Goal: Information Seeking & Learning: Learn about a topic

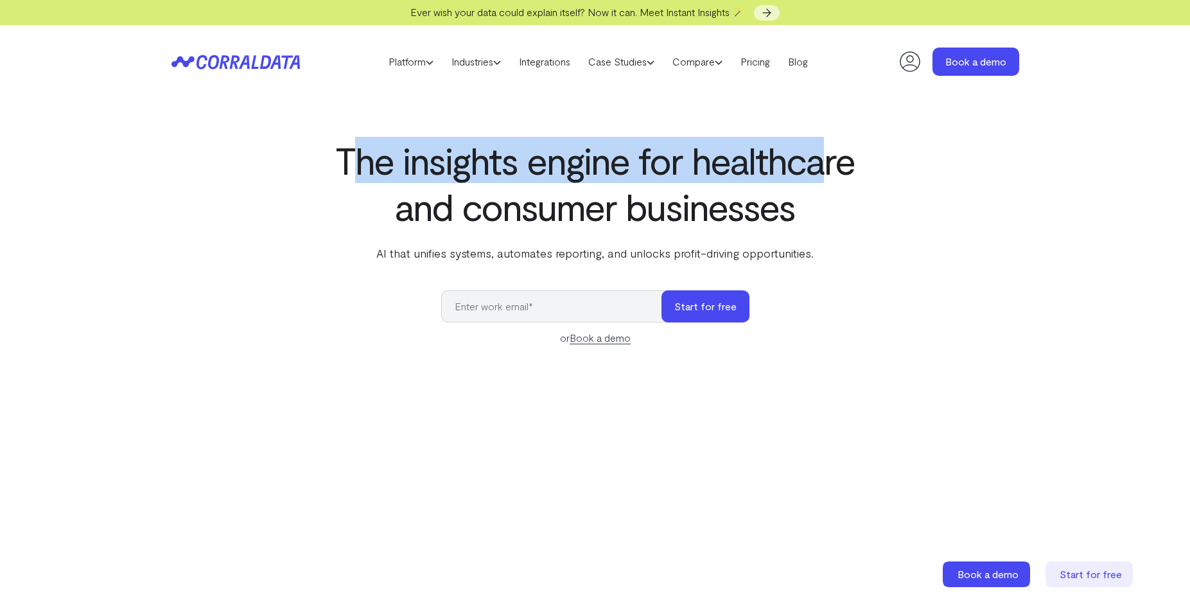
drag, startPoint x: 353, startPoint y: 162, endPoint x: 819, endPoint y: 159, distance: 466.8
click at [819, 159] on h1 "The insights engine for healthcare and consumer businesses" at bounding box center [595, 183] width 524 height 92
click at [811, 167] on h1 "The insights engine for healthcare and consumer businesses" at bounding box center [595, 183] width 524 height 92
drag, startPoint x: 457, startPoint y: 174, endPoint x: 833, endPoint y: 171, distance: 375.6
click at [833, 171] on h1 "The insights engine for healthcare and consumer businesses" at bounding box center [595, 183] width 524 height 92
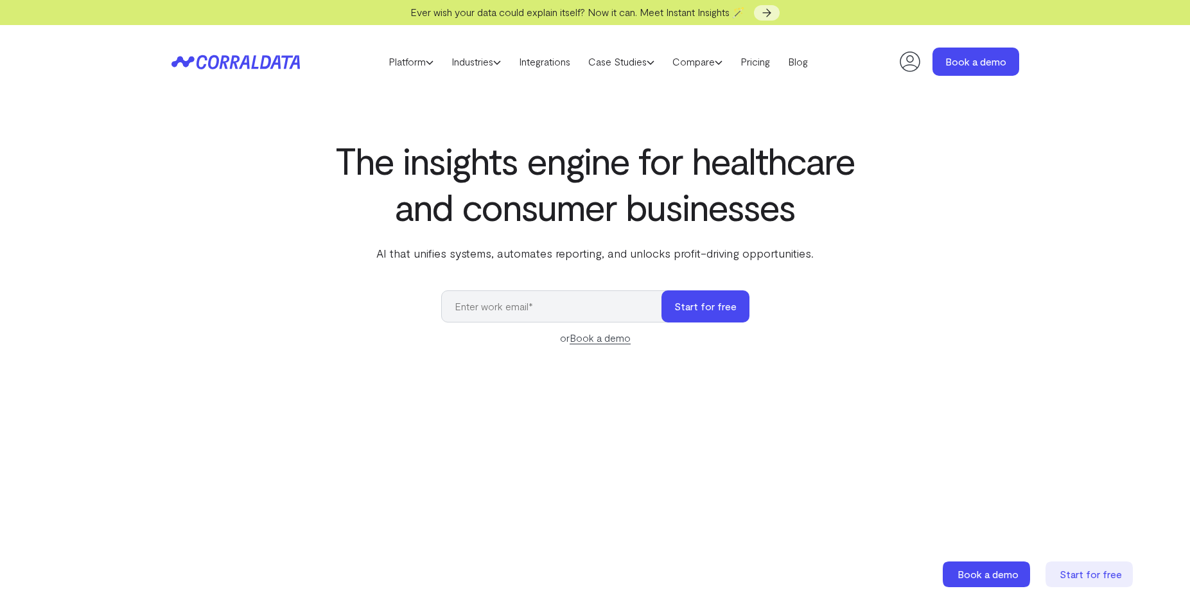
click at [800, 202] on h1 "The insights engine for healthcare and consumer businesses" at bounding box center [595, 183] width 524 height 92
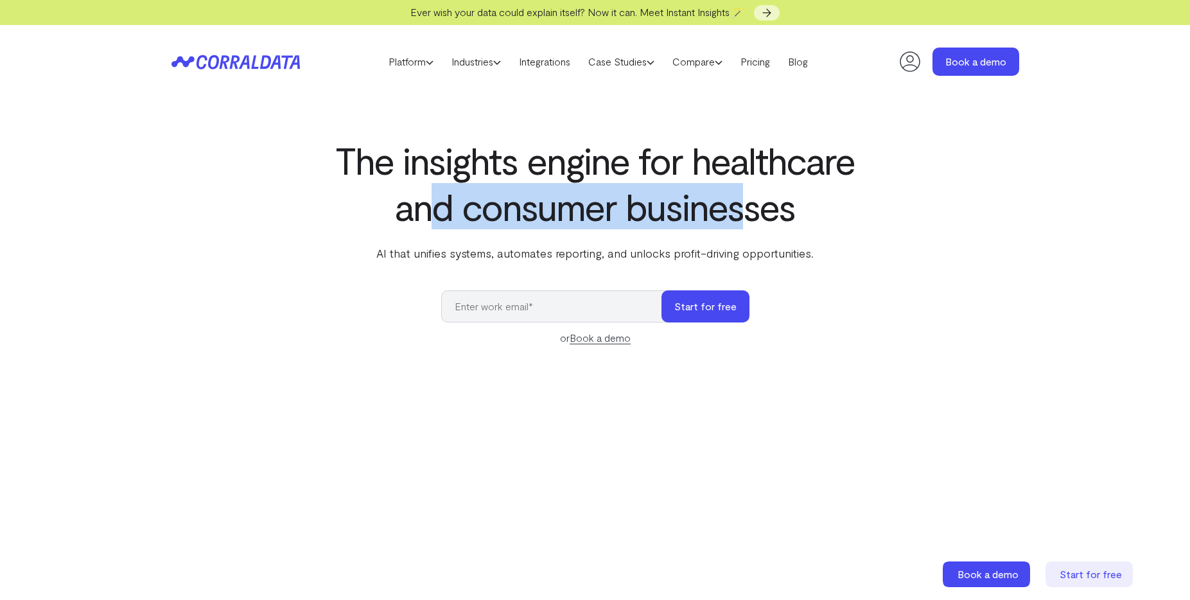
drag, startPoint x: 431, startPoint y: 217, endPoint x: 744, endPoint y: 215, distance: 312.7
click at [744, 215] on h1 "The insights engine for healthcare and consumer businesses" at bounding box center [595, 183] width 524 height 92
click at [752, 214] on h1 "The insights engine for healthcare and consumer businesses" at bounding box center [595, 183] width 524 height 92
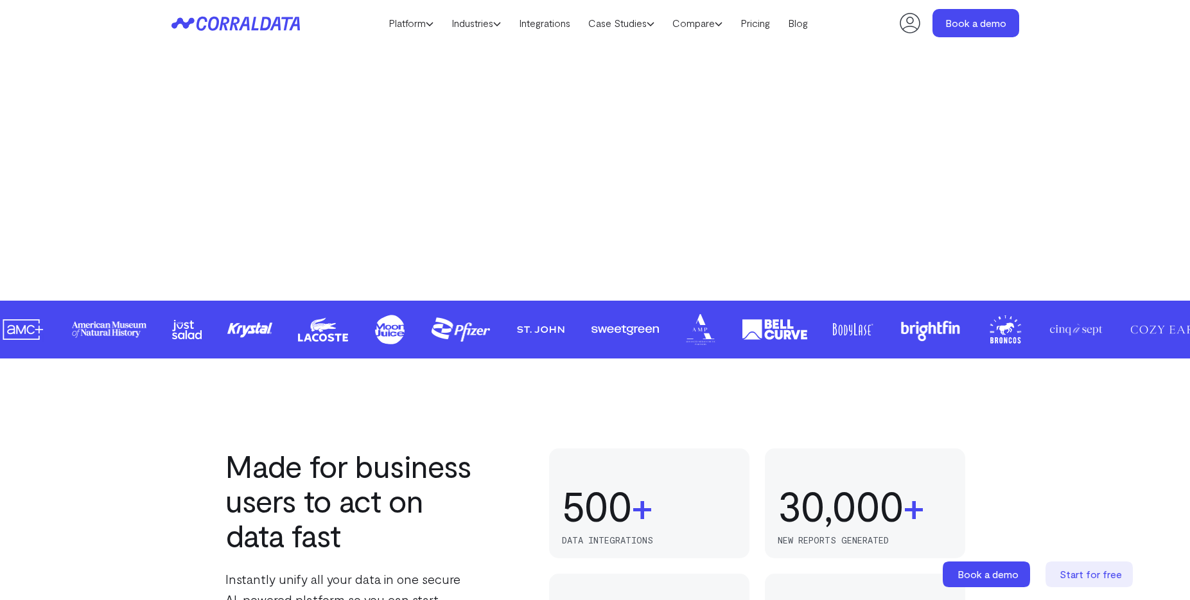
scroll to position [693, 0]
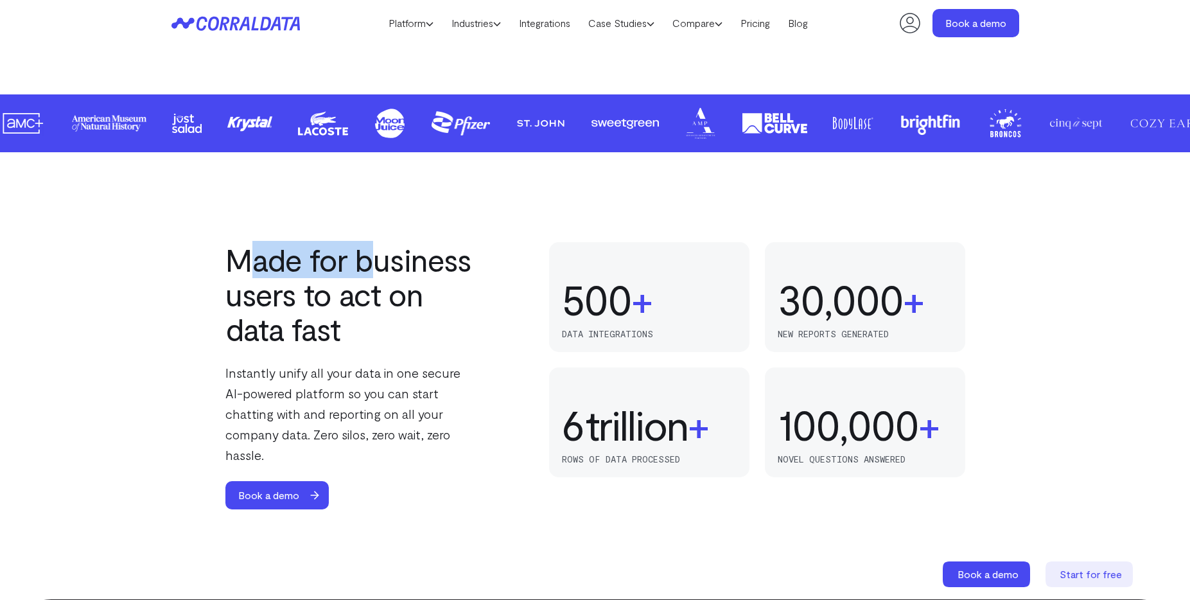
drag, startPoint x: 259, startPoint y: 265, endPoint x: 436, endPoint y: 268, distance: 176.6
click at [391, 267] on h2 "Made for business users to act on data fast" at bounding box center [352, 294] width 254 height 104
click at [436, 268] on h2 "Made for business users to act on data fast" at bounding box center [352, 294] width 254 height 104
drag, startPoint x: 238, startPoint y: 270, endPoint x: 464, endPoint y: 268, distance: 225.4
click at [442, 267] on h2 "Made for business users to act on data fast" at bounding box center [352, 294] width 254 height 104
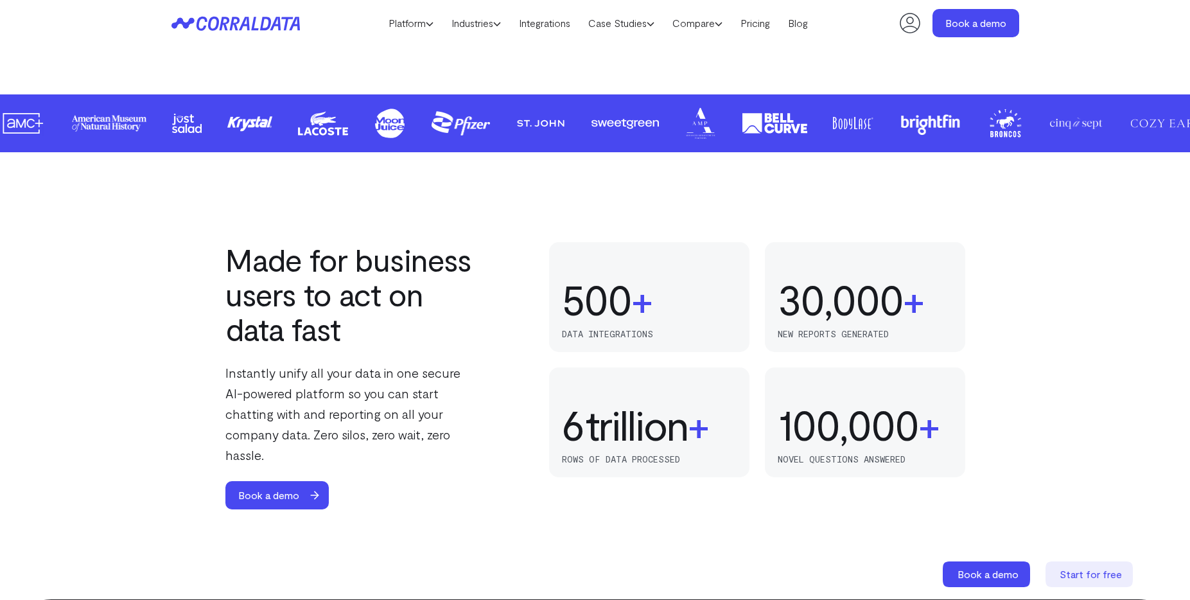
click at [476, 269] on h2 "Made for business users to act on data fast" at bounding box center [352, 294] width 254 height 104
drag, startPoint x: 317, startPoint y: 301, endPoint x: 411, endPoint y: 302, distance: 94.4
click at [367, 301] on h2 "Made for business users to act on data fast" at bounding box center [352, 294] width 254 height 104
click at [411, 302] on h2 "Made for business users to act on data fast" at bounding box center [352, 294] width 254 height 104
drag, startPoint x: 256, startPoint y: 331, endPoint x: 340, endPoint y: 333, distance: 84.1
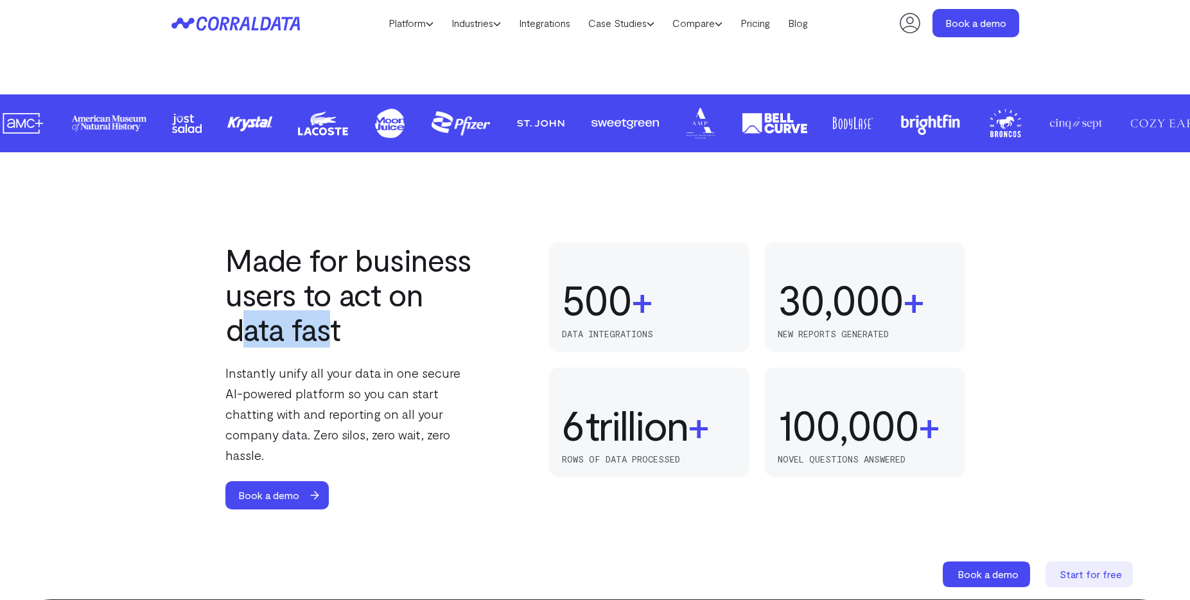
click at [326, 333] on h2 "Made for business users to act on data fast" at bounding box center [352, 294] width 254 height 104
click at [347, 333] on h2 "Made for business users to act on data fast" at bounding box center [352, 294] width 254 height 104
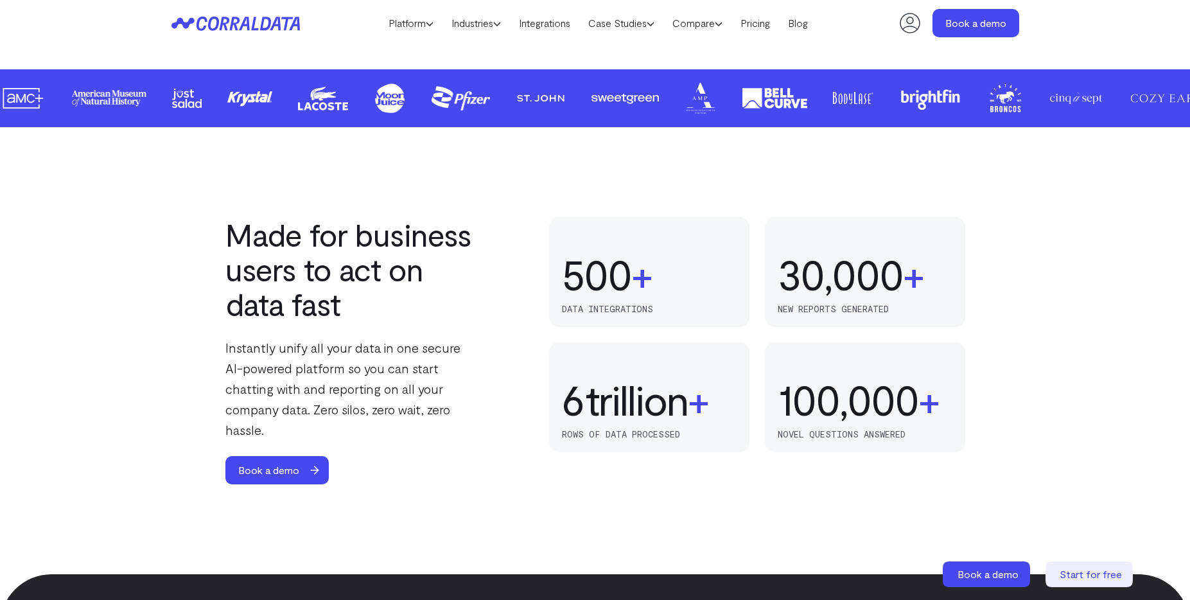
scroll to position [735, 0]
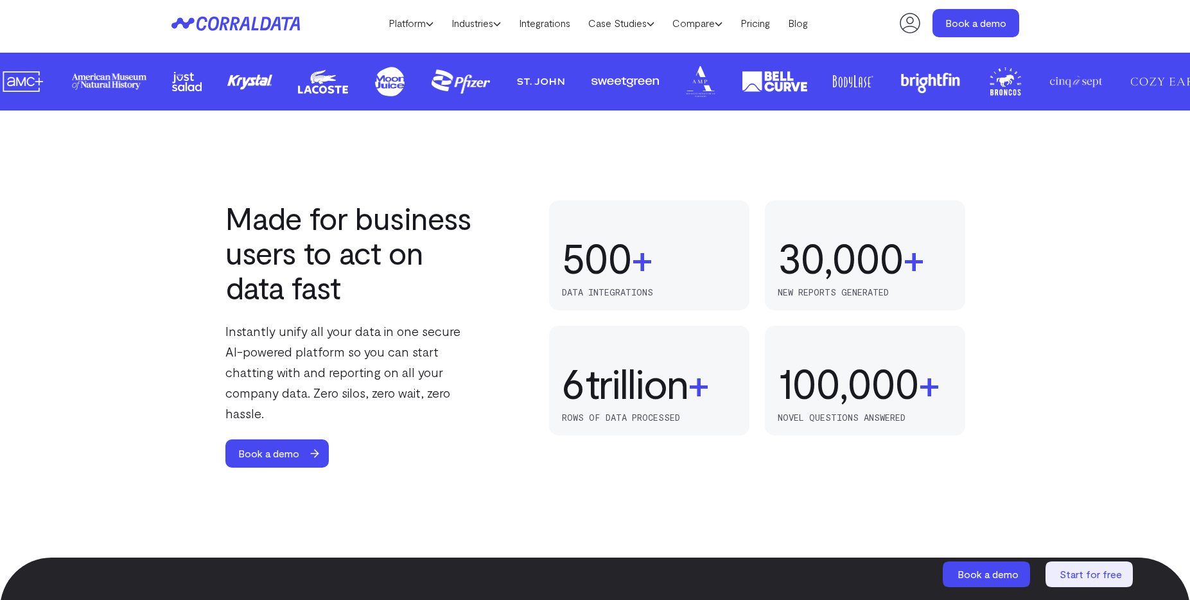
click at [652, 258] on span "+" at bounding box center [641, 257] width 21 height 46
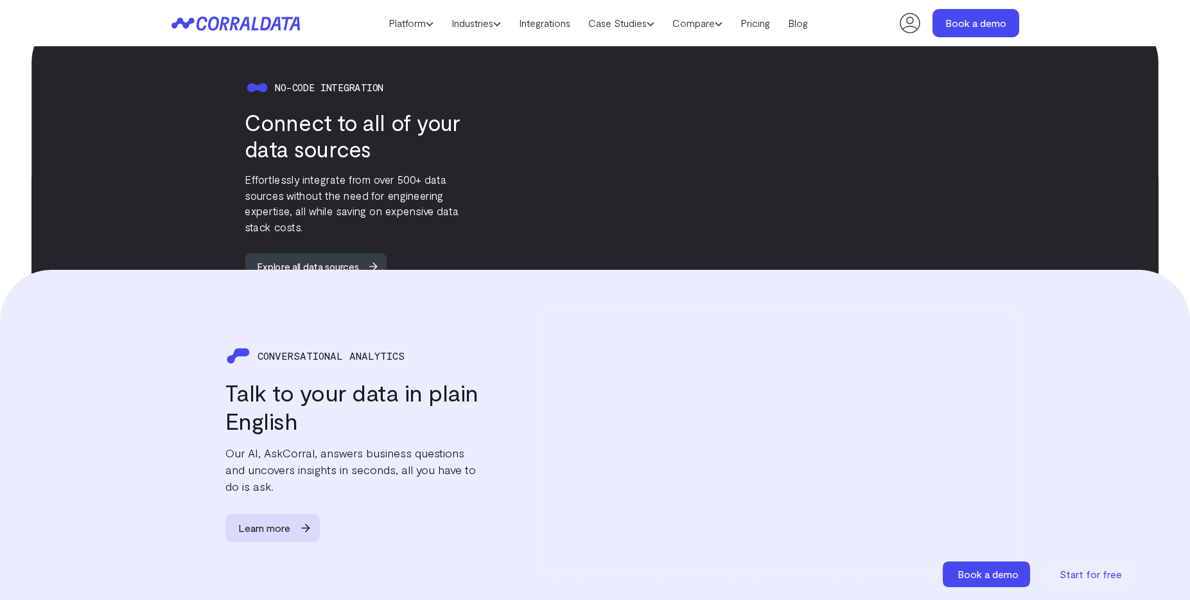
scroll to position [1213, 0]
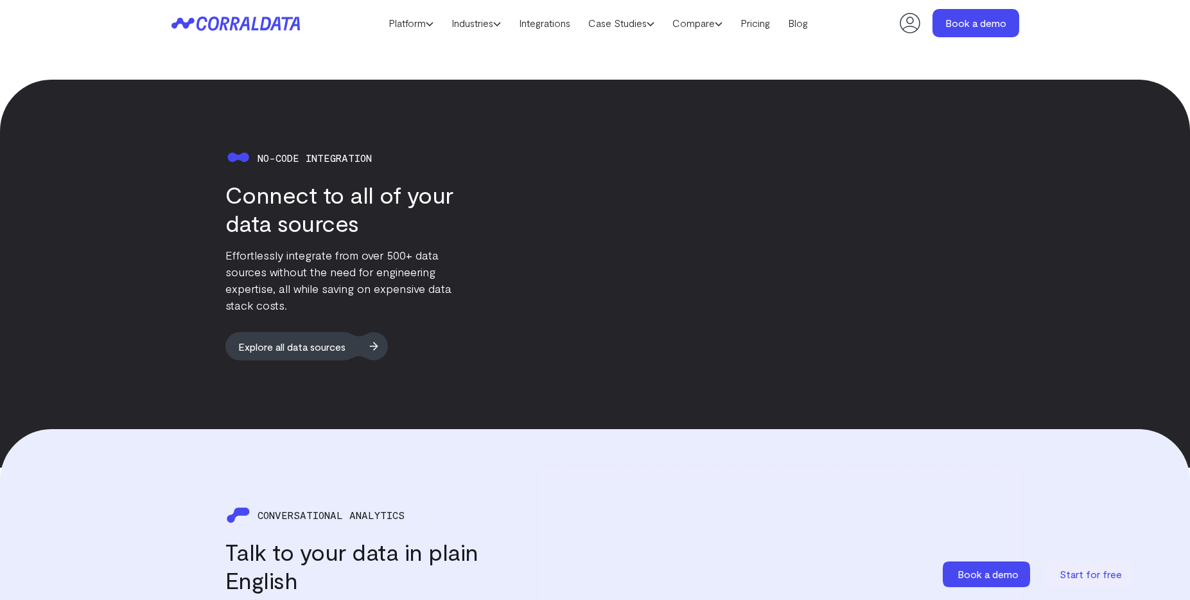
click at [304, 332] on span "Explore all data sources" at bounding box center [291, 346] width 133 height 28
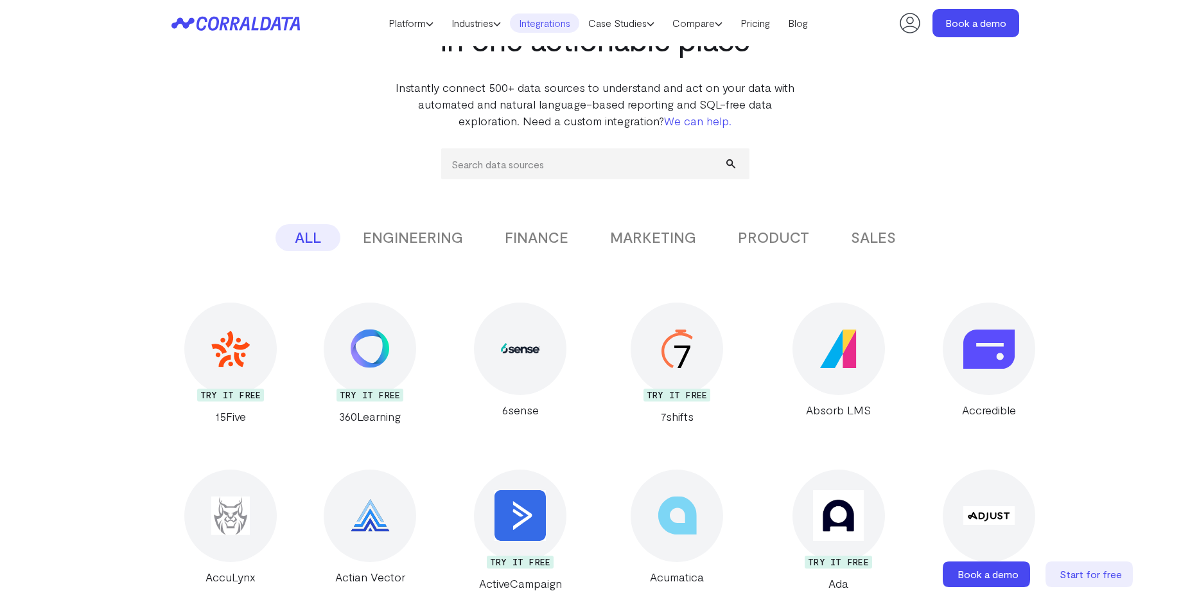
scroll to position [164, 0]
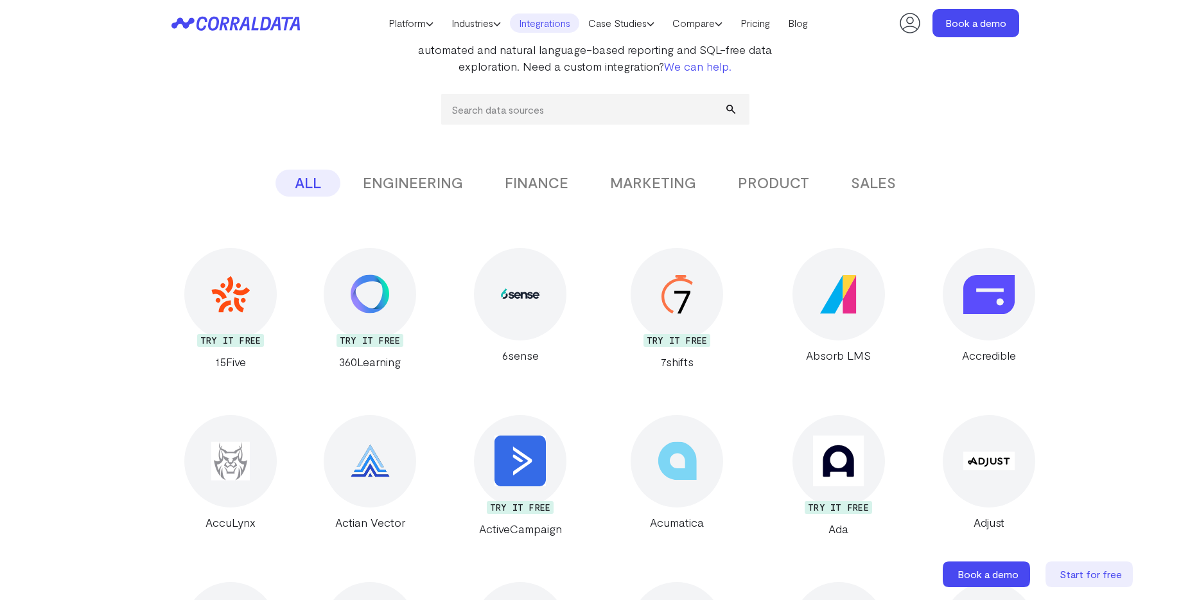
click at [880, 181] on button "SALES" at bounding box center [873, 183] width 83 height 27
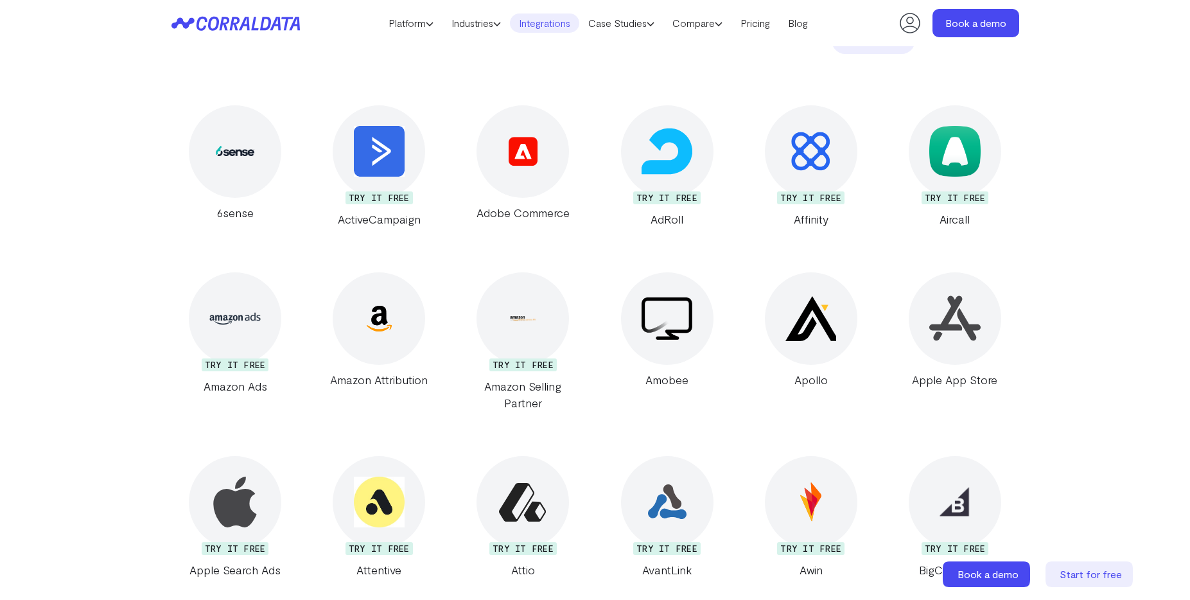
scroll to position [0, 0]
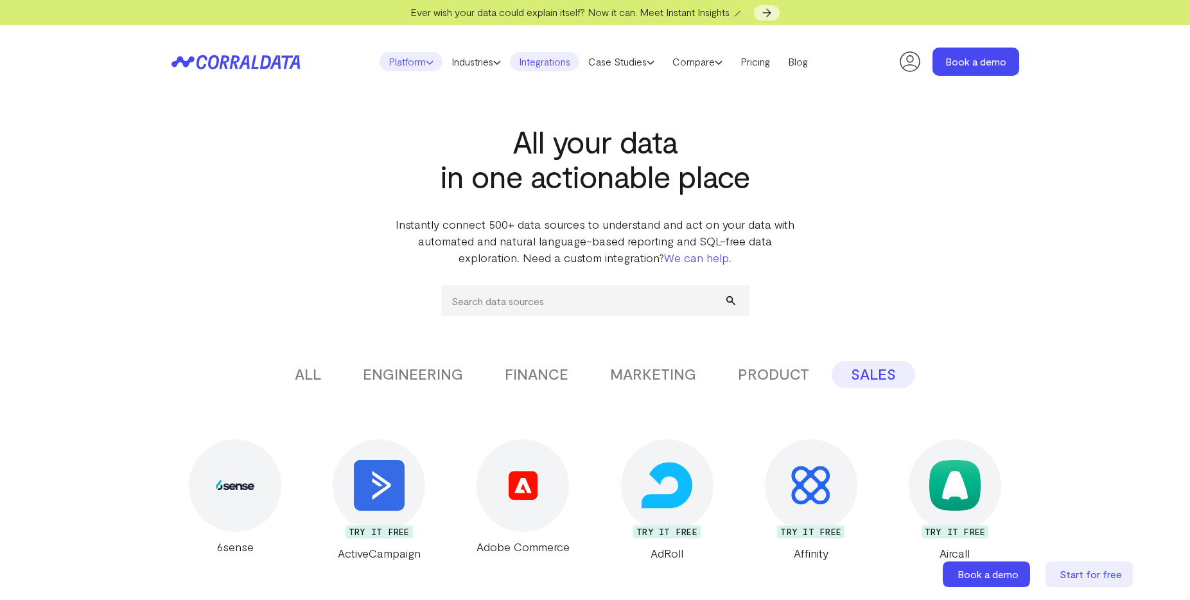
click at [399, 62] on link "Platform" at bounding box center [410, 61] width 63 height 19
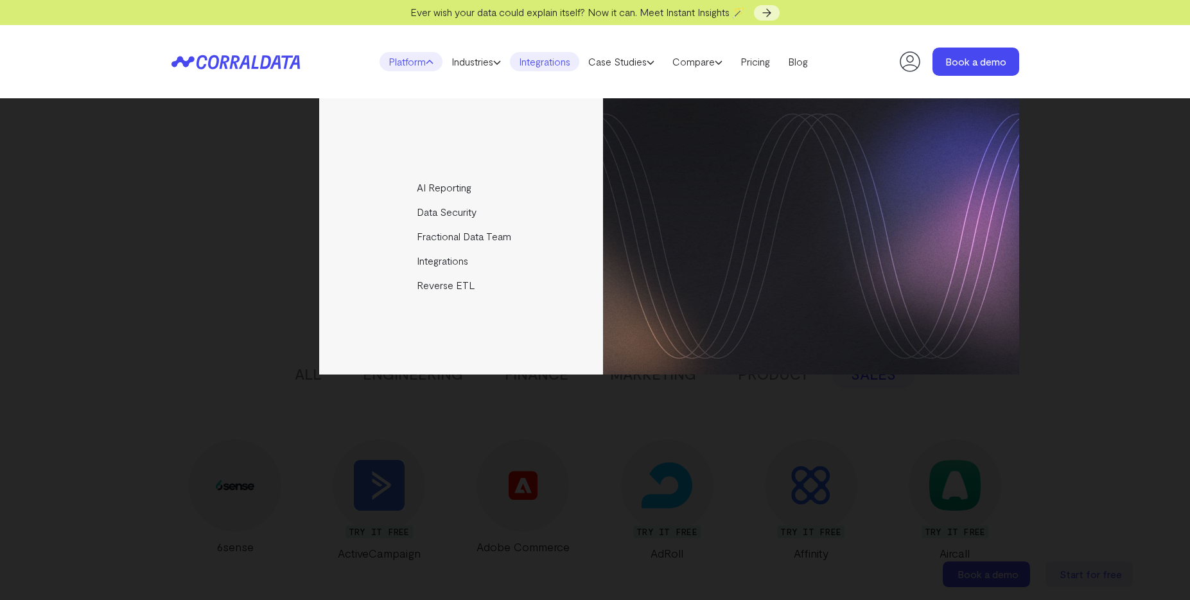
click at [236, 64] on icon at bounding box center [235, 62] width 128 height 15
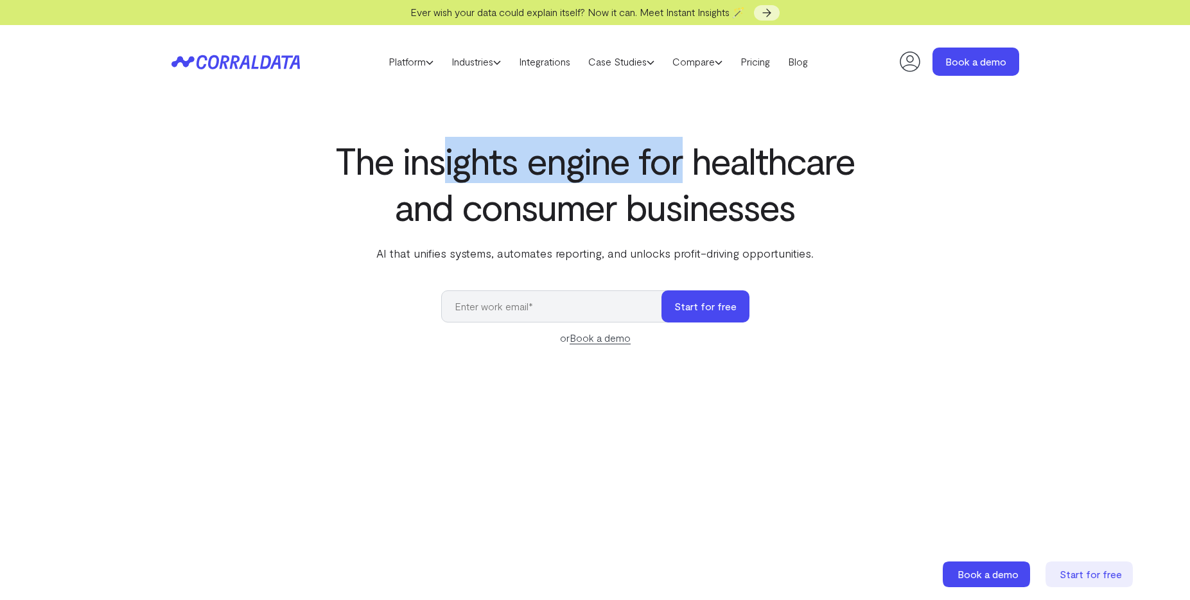
drag, startPoint x: 447, startPoint y: 167, endPoint x: 708, endPoint y: 171, distance: 260.7
click at [685, 170] on h1 "The insights engine for healthcare and consumer businesses" at bounding box center [595, 183] width 524 height 92
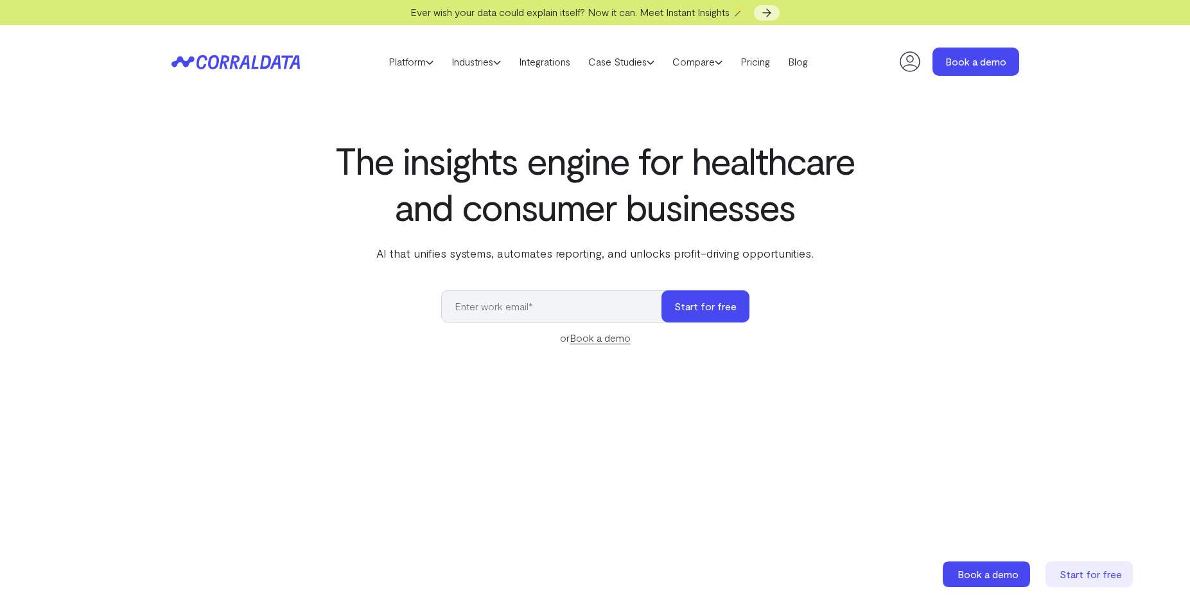
click at [769, 173] on h1 "The insights engine for healthcare and consumer businesses" at bounding box center [595, 183] width 524 height 92
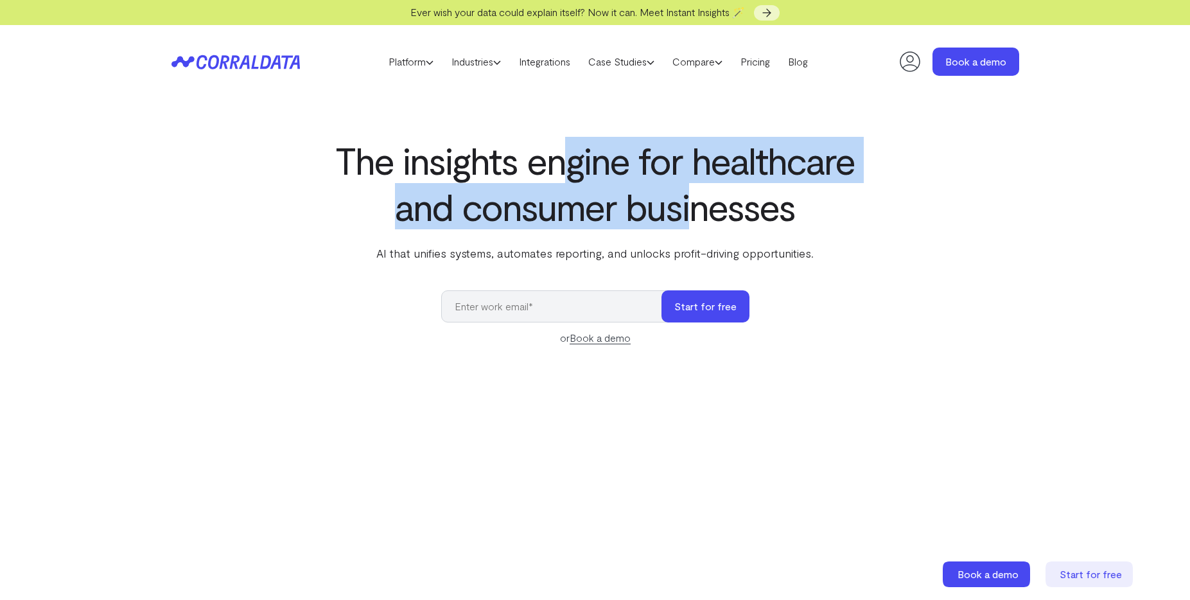
drag, startPoint x: 571, startPoint y: 175, endPoint x: 705, endPoint y: 219, distance: 141.3
click at [703, 219] on h1 "The insights engine for healthcare and consumer businesses" at bounding box center [595, 183] width 524 height 92
click at [711, 220] on h1 "The insights engine for healthcare and consumer businesses" at bounding box center [595, 183] width 524 height 92
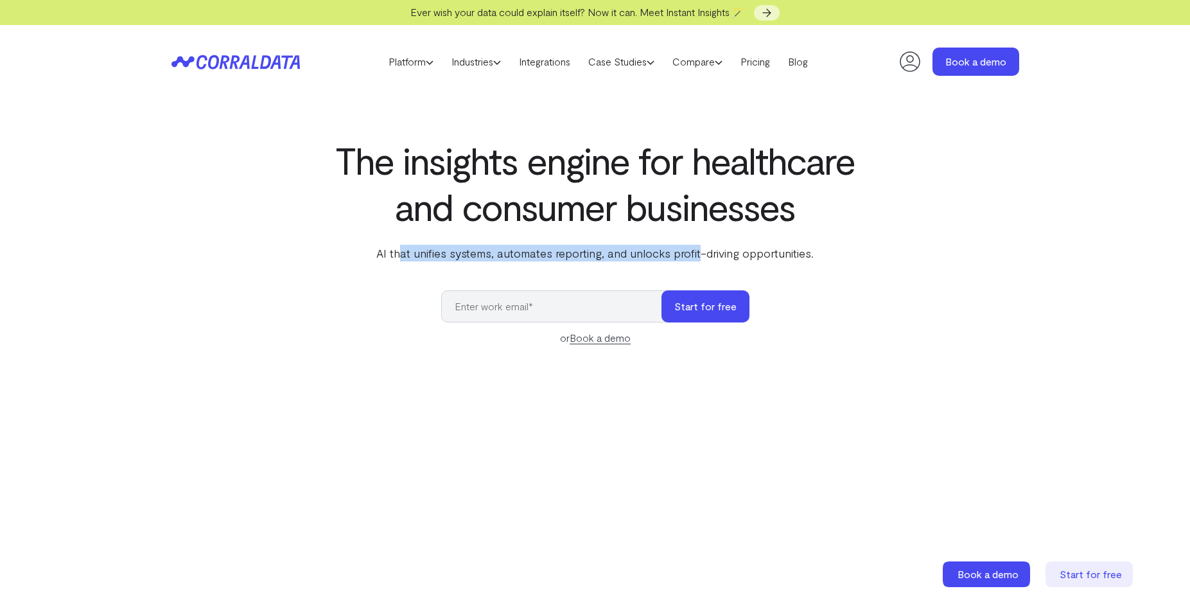
drag, startPoint x: 399, startPoint y: 256, endPoint x: 803, endPoint y: 252, distance: 403.9
click at [740, 252] on p "AI that unifies systems, automates reporting, and unlocks profit-driving opport…" at bounding box center [595, 253] width 524 height 17
click at [803, 252] on p "AI that unifies systems, automates reporting, and unlocks profit-driving opport…" at bounding box center [595, 253] width 524 height 17
click at [470, 58] on link "Industries" at bounding box center [475, 61] width 67 height 19
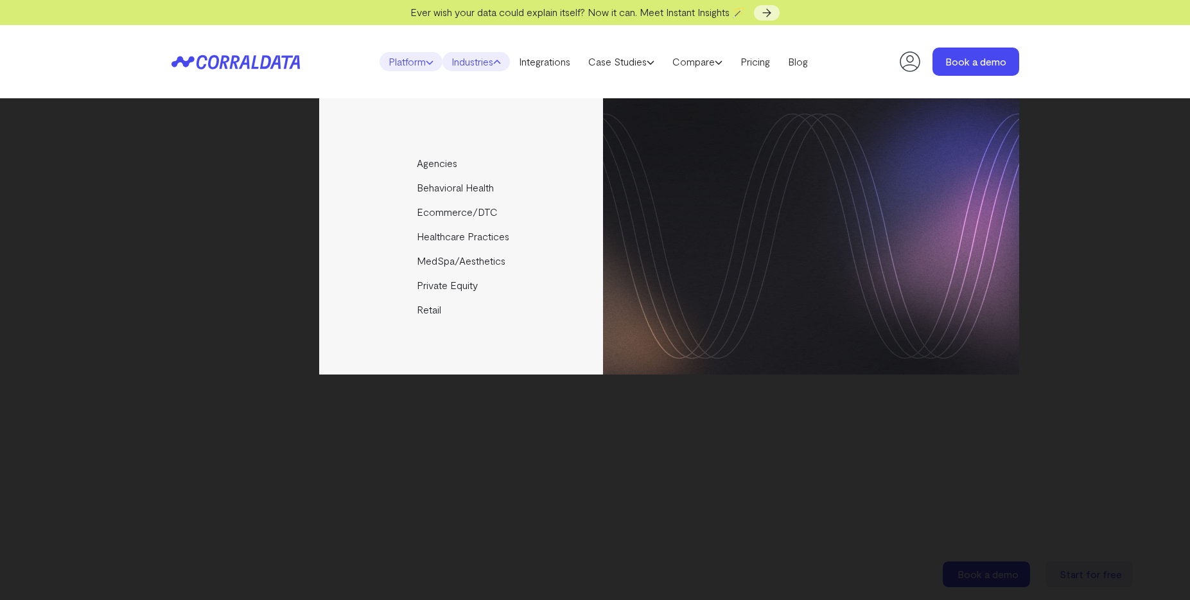
click at [414, 58] on link "Platform" at bounding box center [410, 61] width 63 height 19
click at [770, 65] on link "Pricing" at bounding box center [755, 61] width 48 height 19
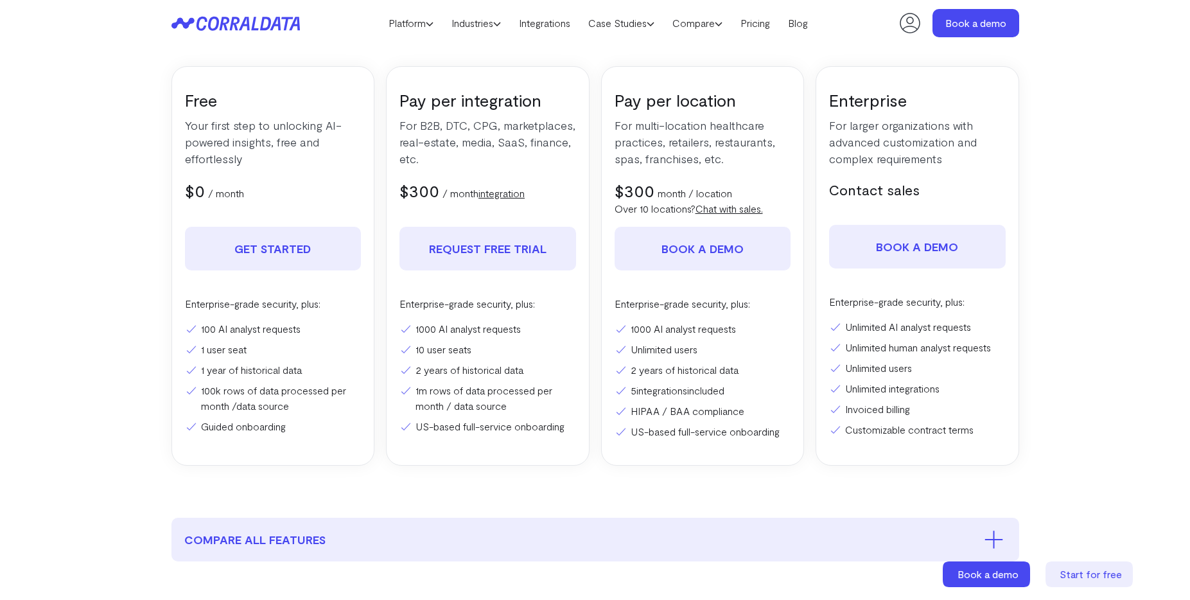
scroll to position [141, 0]
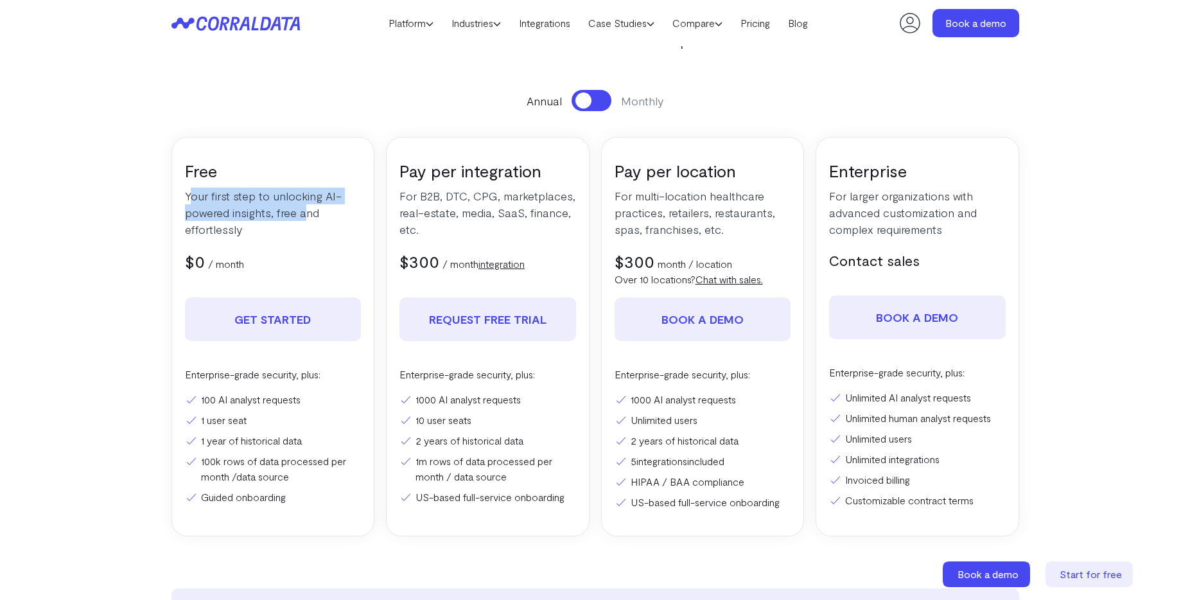
drag, startPoint x: 188, startPoint y: 200, endPoint x: 304, endPoint y: 210, distance: 116.6
click at [304, 210] on p "Your first step to unlocking AI-powered insights, free and effortlessly" at bounding box center [273, 212] width 177 height 50
click at [304, 214] on p "Your first step to unlocking AI-powered insights, free and effortlessly" at bounding box center [273, 212] width 177 height 50
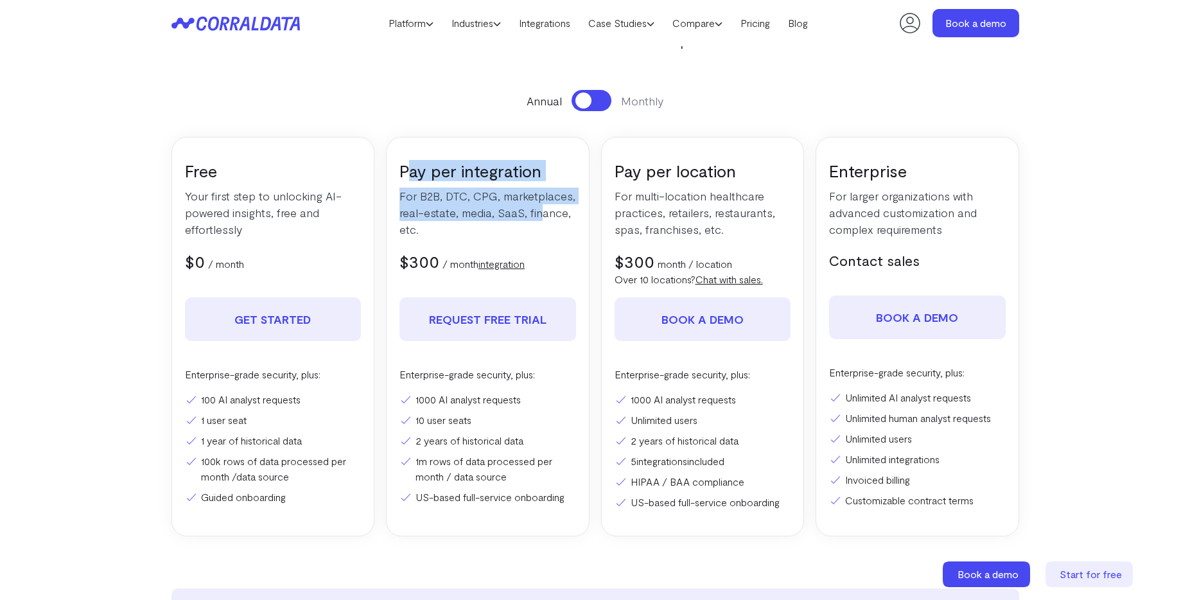
drag, startPoint x: 411, startPoint y: 173, endPoint x: 547, endPoint y: 209, distance: 140.6
click at [542, 206] on div "Pay per integration For B2B, DTC, CPG, marketplaces, real-estate, media, SaaS, …" at bounding box center [488, 336] width 204 height 399
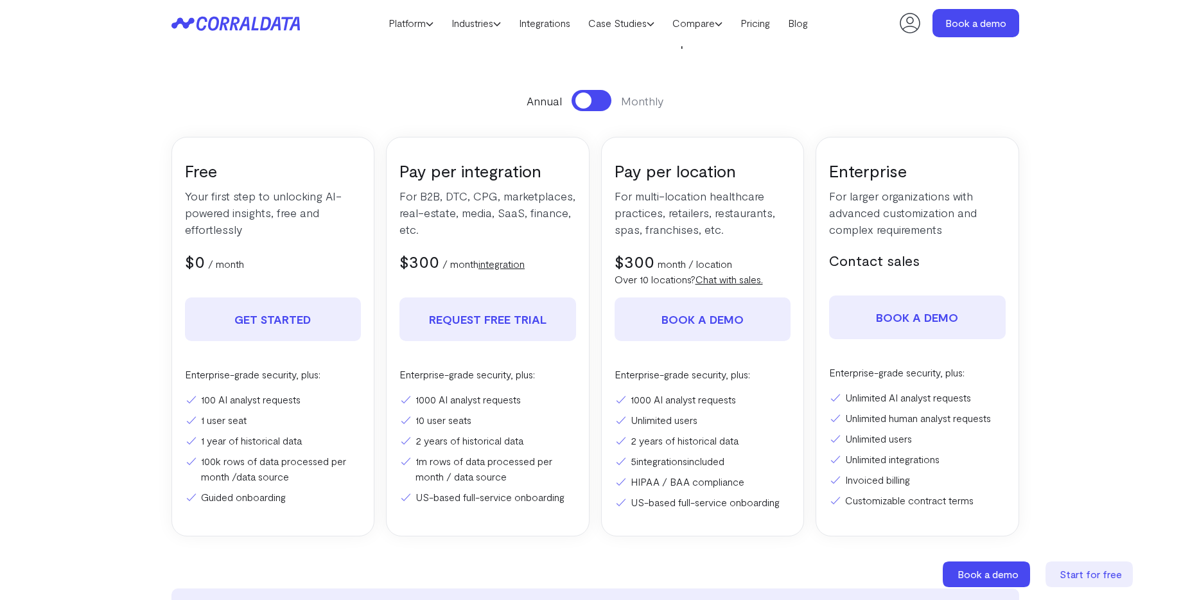
click at [548, 211] on p "For B2B, DTC, CPG, marketplaces, real-estate, media, SaaS, finance, etc." at bounding box center [487, 212] width 177 height 50
drag, startPoint x: 551, startPoint y: 215, endPoint x: 401, endPoint y: 214, distance: 150.3
click at [401, 214] on p "For B2B, DTC, CPG, marketplaces, real-estate, media, SaaS, finance, etc." at bounding box center [487, 212] width 177 height 50
click at [415, 213] on p "For B2B, DTC, CPG, marketplaces, real-estate, media, SaaS, finance, etc." at bounding box center [487, 212] width 177 height 50
drag, startPoint x: 422, startPoint y: 401, endPoint x: 522, endPoint y: 401, distance: 100.2
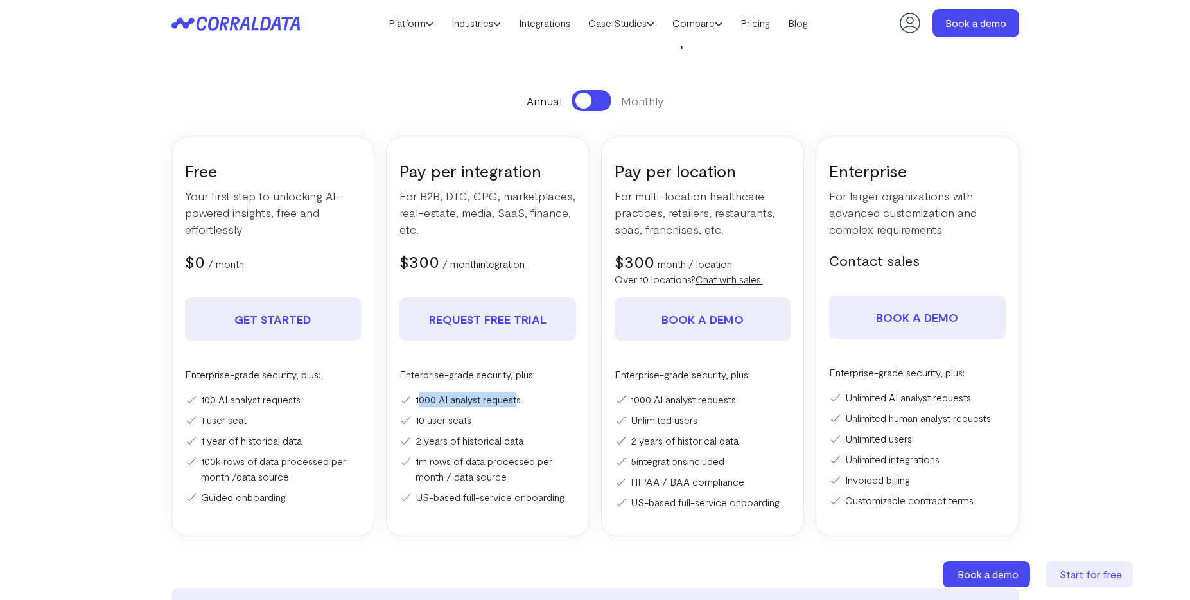
click at [521, 401] on li "1000 AI analyst requests" at bounding box center [487, 399] width 177 height 15
click at [504, 401] on li "1000 AI analyst requests" at bounding box center [487, 399] width 177 height 15
drag, startPoint x: 413, startPoint y: 425, endPoint x: 513, endPoint y: 423, distance: 100.2
click at [502, 423] on li "10 user seats" at bounding box center [487, 419] width 177 height 15
click at [514, 423] on li "10 user seats" at bounding box center [487, 419] width 177 height 15
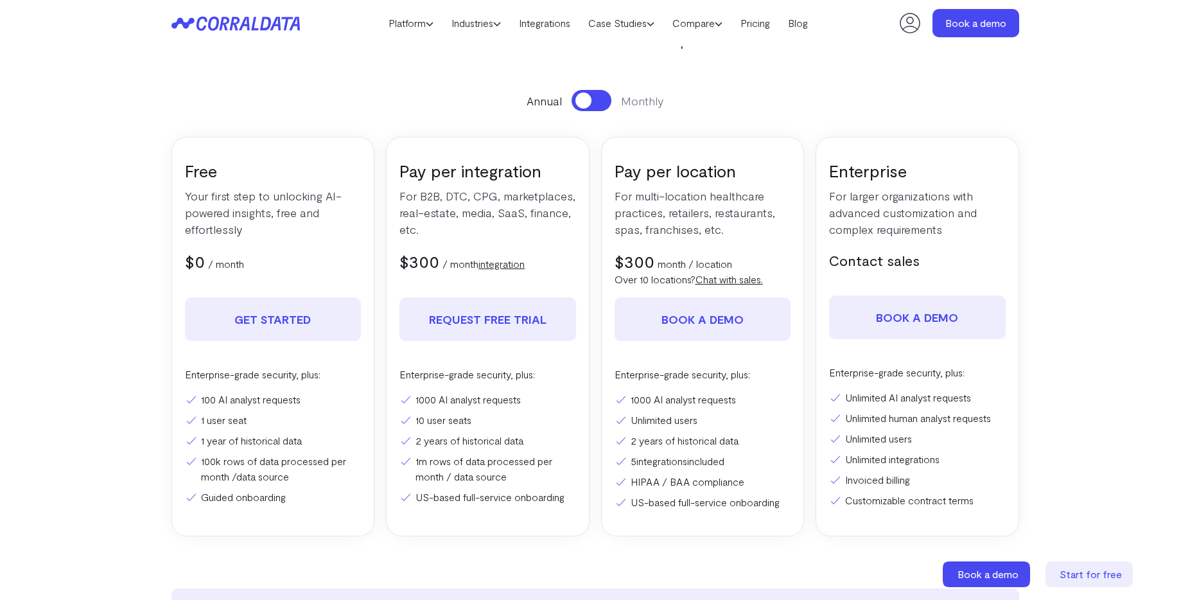
scroll to position [0, 0]
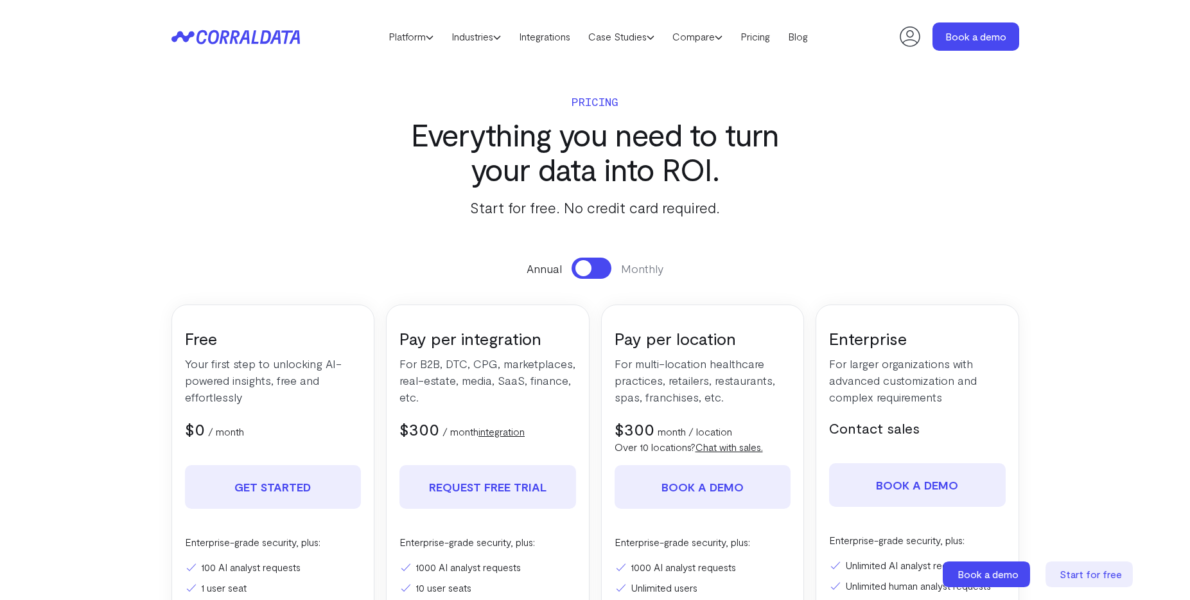
click at [236, 36] on icon at bounding box center [227, 37] width 62 height 14
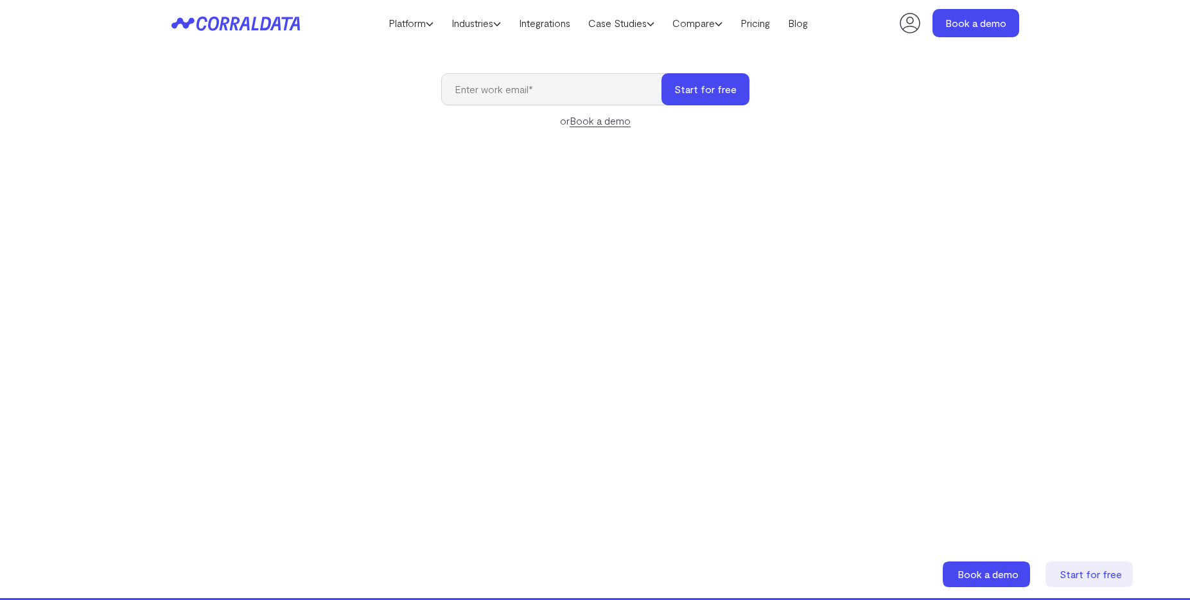
scroll to position [182, 0]
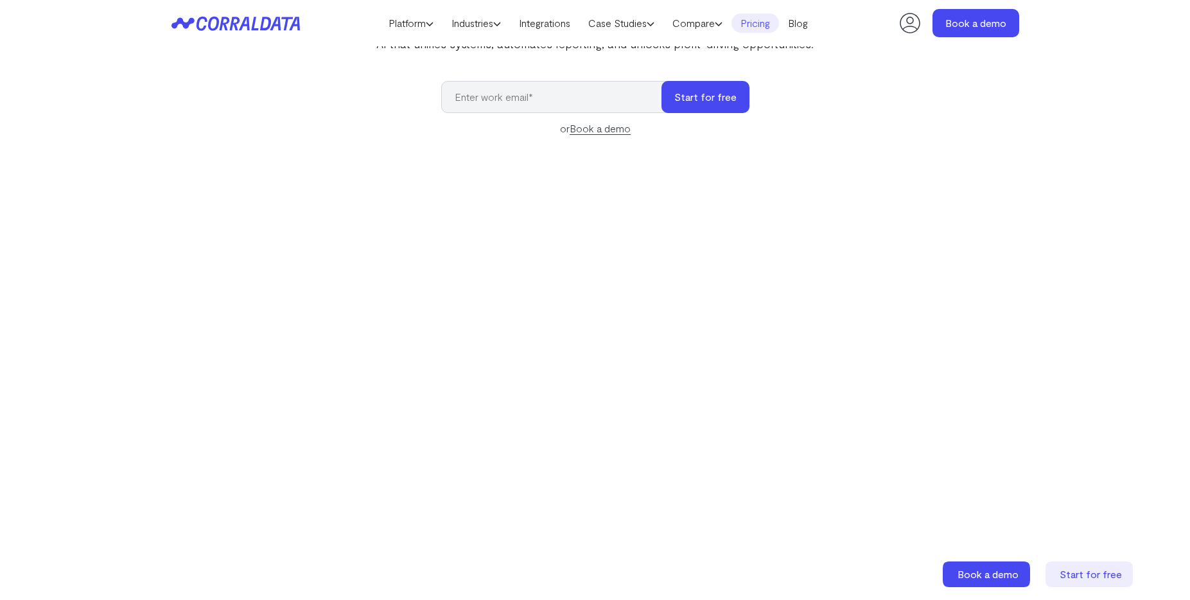
click at [772, 28] on link "Pricing" at bounding box center [755, 22] width 48 height 19
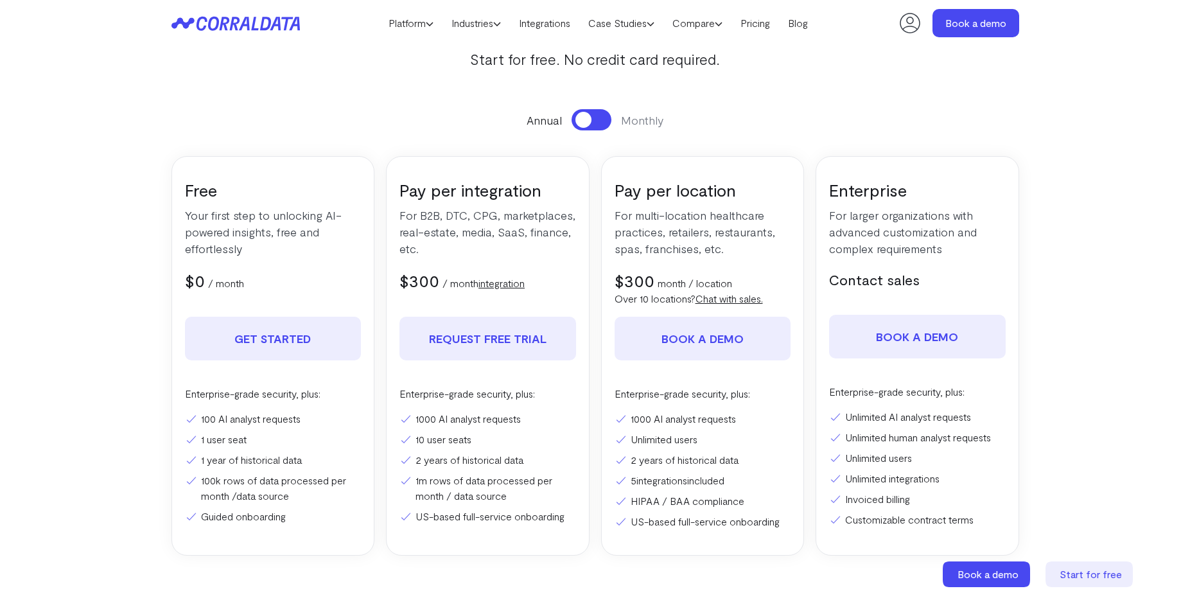
scroll to position [146, 0]
